Goal: Task Accomplishment & Management: Use online tool/utility

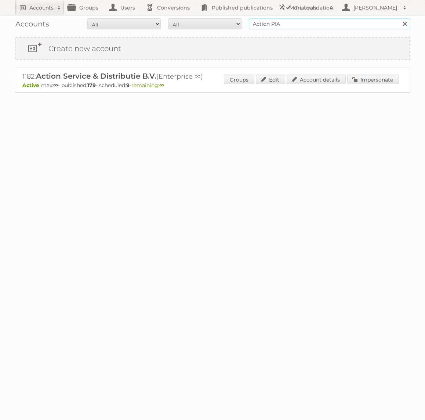
click at [301, 22] on input "Action PIA" at bounding box center [330, 23] width 162 height 11
type input "Bruna"
click at [399, 18] on input "Search" at bounding box center [404, 23] width 11 height 11
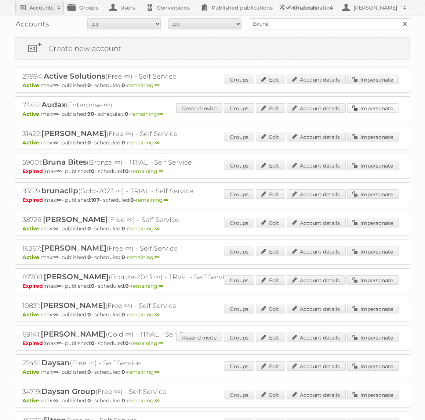
click at [379, 107] on link "Impersonate" at bounding box center [373, 108] width 52 height 10
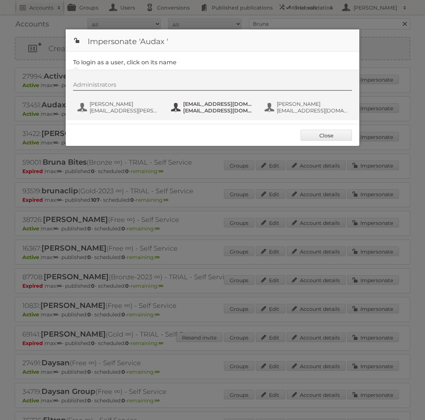
click at [237, 109] on span "[EMAIL_ADDRESS][DOMAIN_NAME]" at bounding box center [218, 110] width 71 height 7
